Goal: Transaction & Acquisition: Purchase product/service

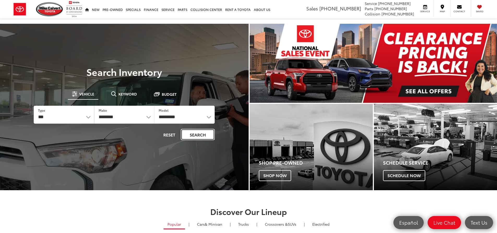
click at [189, 136] on button "Search" at bounding box center [198, 134] width 34 height 11
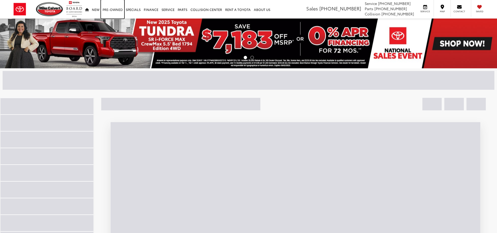
click at [117, 11] on link "Pre-Owned" at bounding box center [112, 9] width 23 height 19
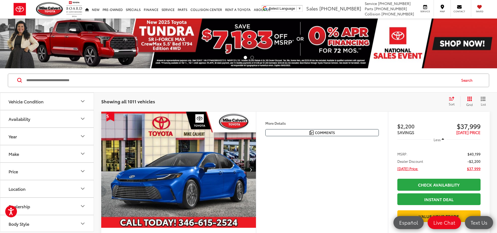
click at [20, 156] on button "Make" at bounding box center [47, 153] width 94 height 17
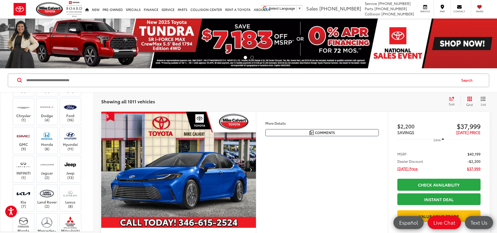
scroll to position [156, 0]
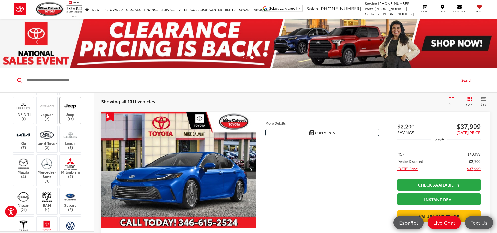
click at [69, 112] on img at bounding box center [70, 106] width 14 height 12
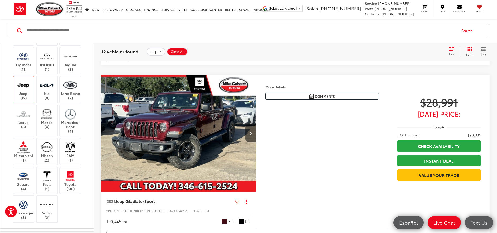
scroll to position [2008, 0]
